Goal: Obtain resource: Obtain resource

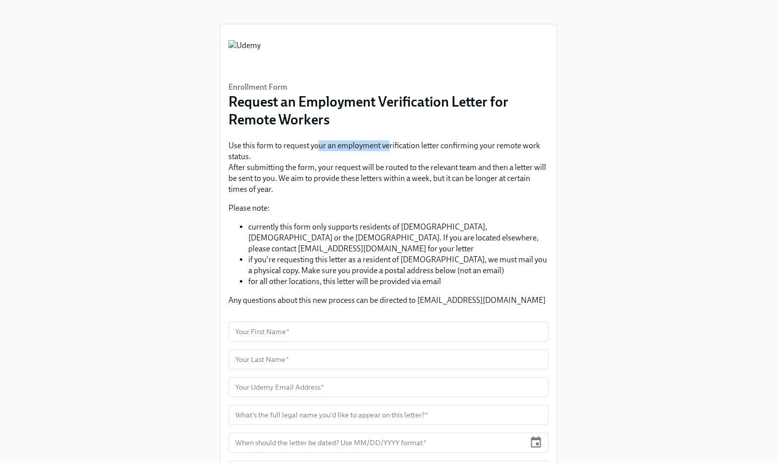
drag, startPoint x: 317, startPoint y: 146, endPoint x: 391, endPoint y: 146, distance: 73.4
click at [391, 147] on p "Use this form to request your an employment verification letter confirming your…" at bounding box center [389, 167] width 320 height 55
click at [391, 146] on p "Use this form to request your an employment verification letter confirming your…" at bounding box center [389, 167] width 320 height 55
drag, startPoint x: 296, startPoint y: 227, endPoint x: 467, endPoint y: 223, distance: 171.1
click at [466, 224] on li "currently this form only supports residents of [DEMOGRAPHIC_DATA], [DEMOGRAPHIC…" at bounding box center [398, 238] width 300 height 33
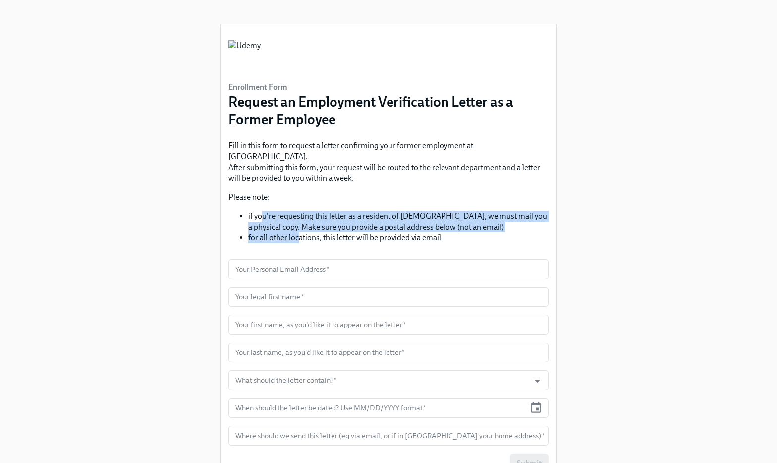
drag, startPoint x: 261, startPoint y: 206, endPoint x: 300, endPoint y: 226, distance: 43.2
click at [300, 226] on ul "if you're requesting this letter as a resident of Turkey, we must mail you a ph…" at bounding box center [389, 227] width 320 height 33
